Goal: Book appointment/travel/reservation

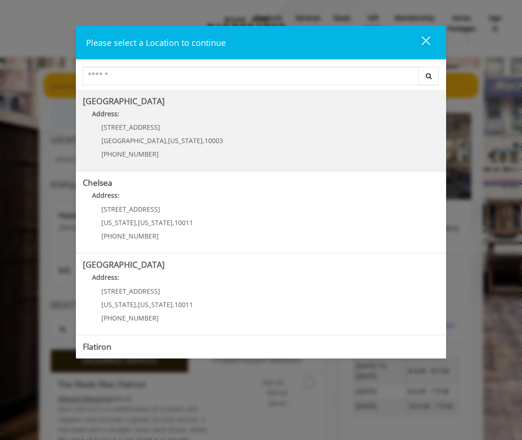
click at [201, 134] on Village "[GEOGRAPHIC_DATA] Address: [STREET_ADDRESS][US_STATE] (212) 598-1840" at bounding box center [261, 131] width 356 height 68
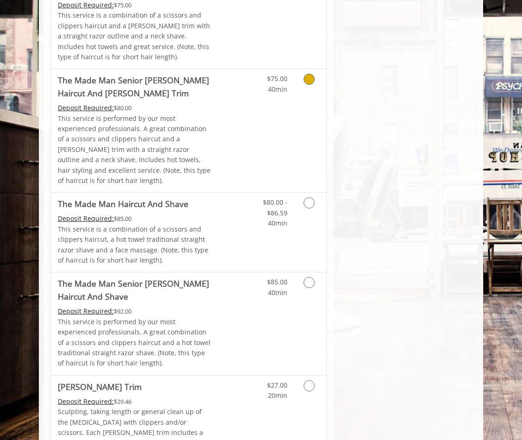
scroll to position [787, 0]
